Goal: Task Accomplishment & Management: Use online tool/utility

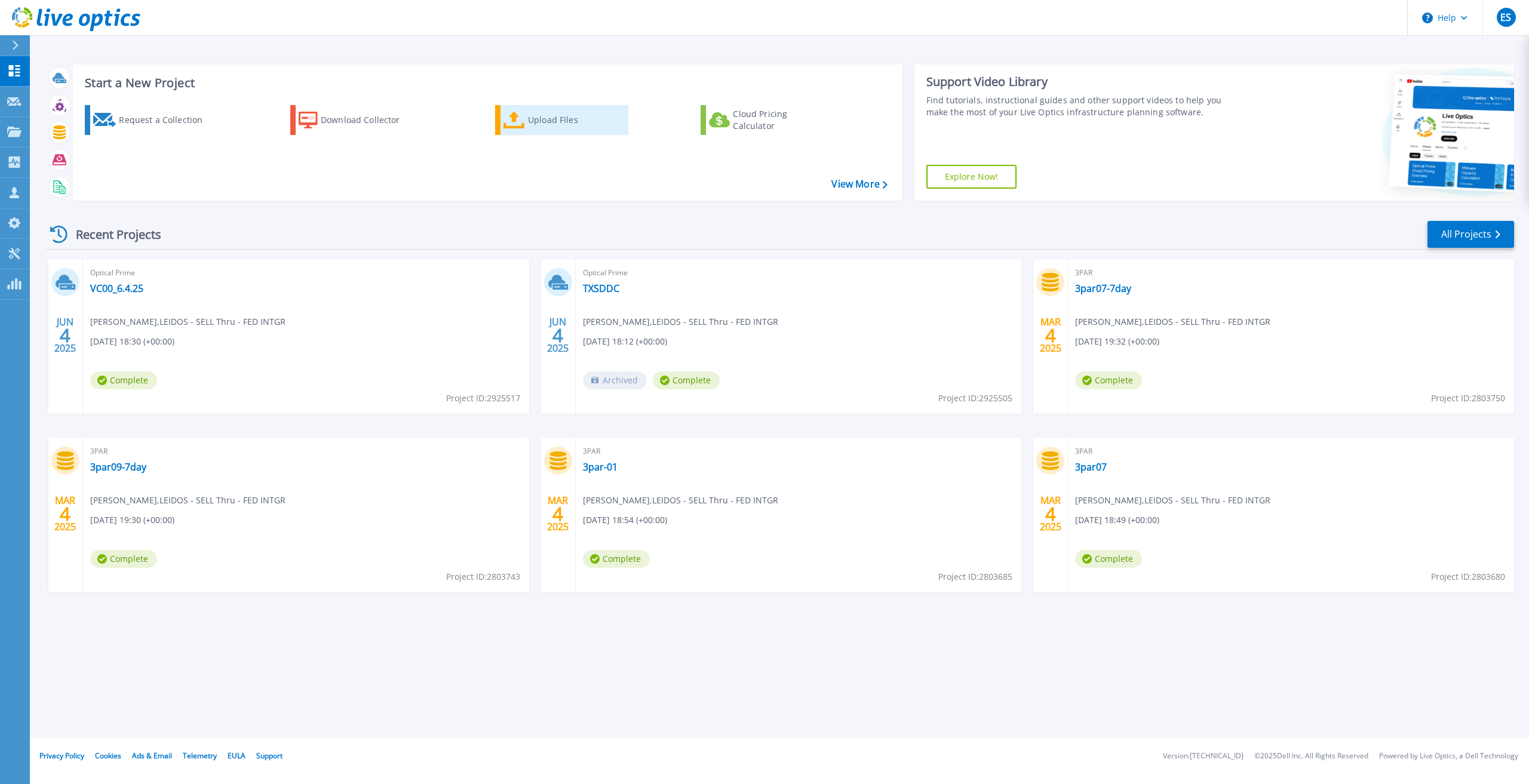
click at [534, 122] on div "Upload Files" at bounding box center [576, 120] width 95 height 24
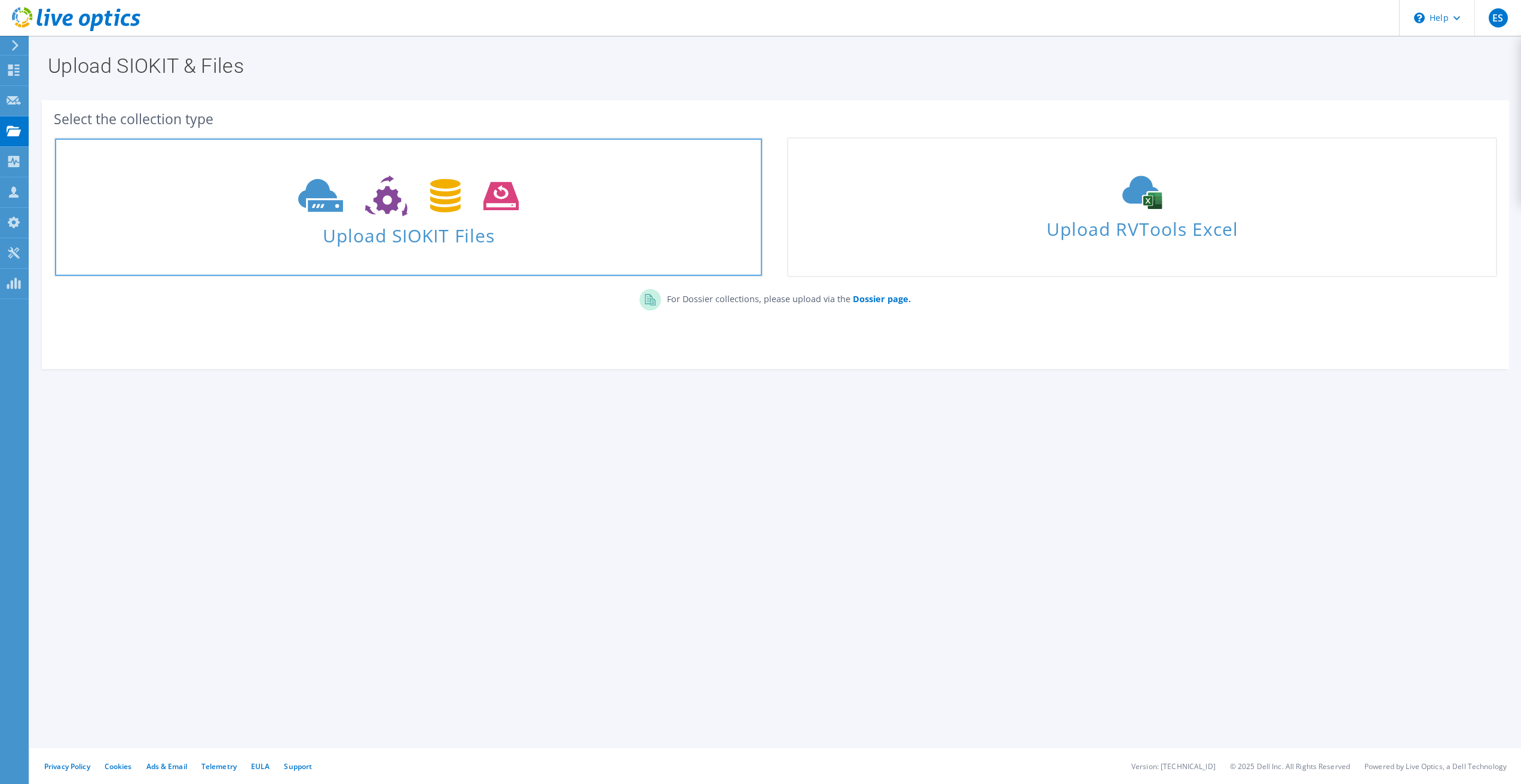
click at [420, 230] on span "Upload SIOKIT Files" at bounding box center [408, 231] width 707 height 26
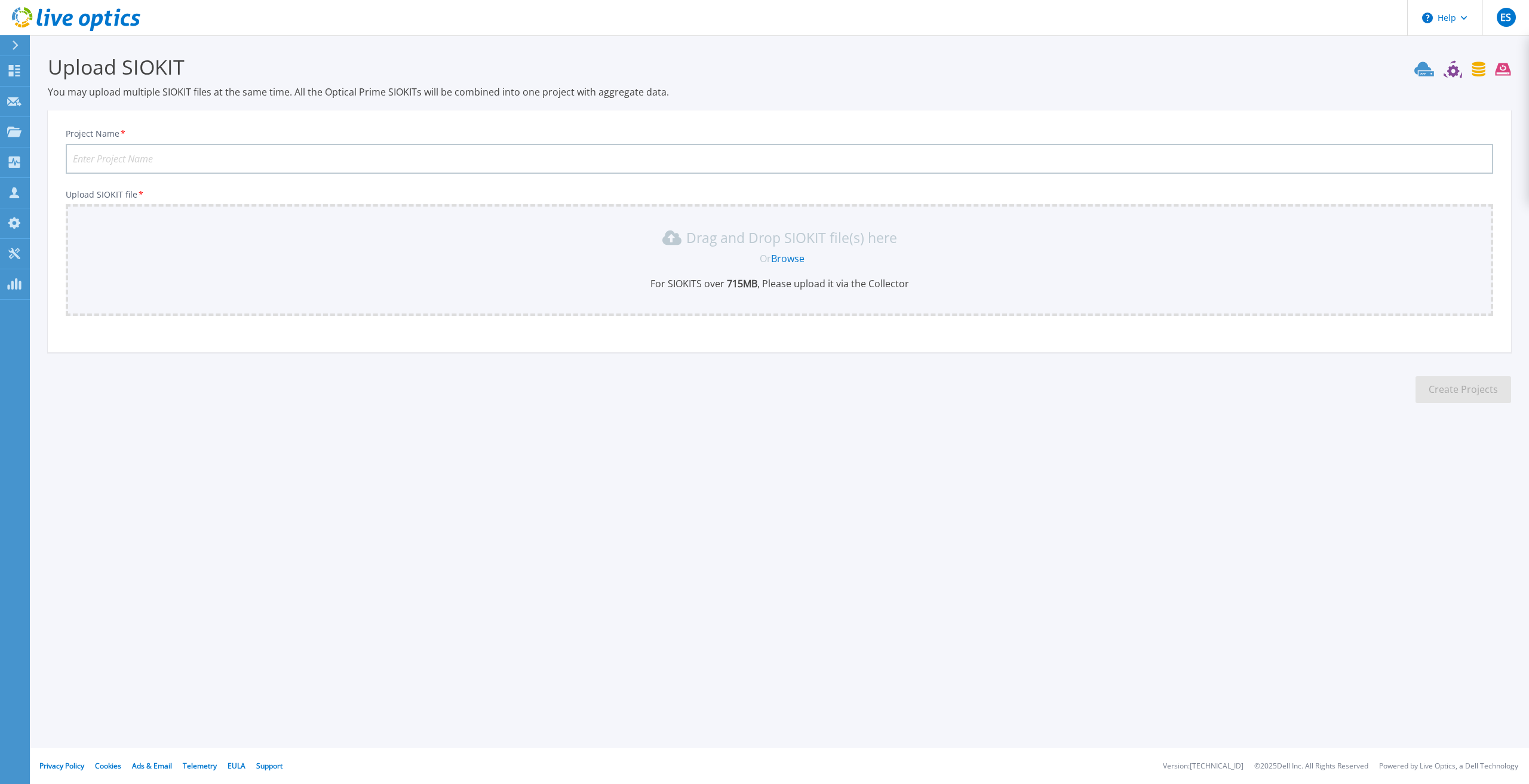
click at [780, 254] on link "Browse" at bounding box center [787, 259] width 33 height 13
